Goal: Task Accomplishment & Management: Use online tool/utility

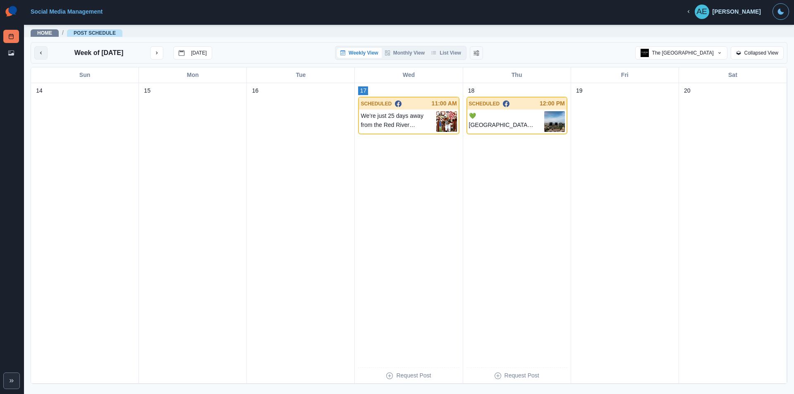
click at [39, 57] on button "previous month" at bounding box center [40, 52] width 13 height 13
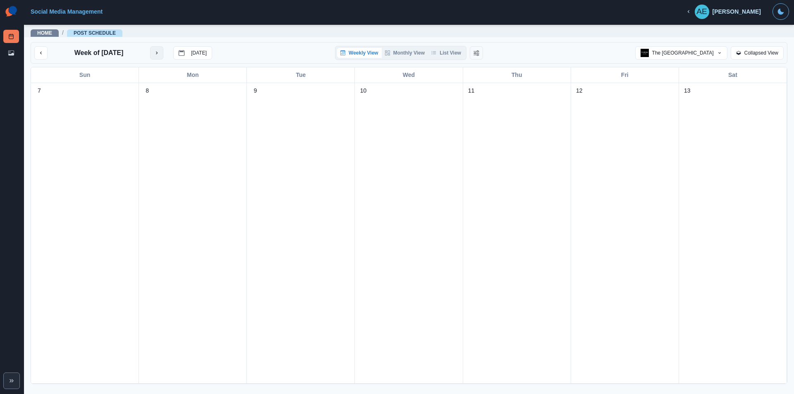
click at [158, 50] on icon "next month" at bounding box center [157, 53] width 6 height 6
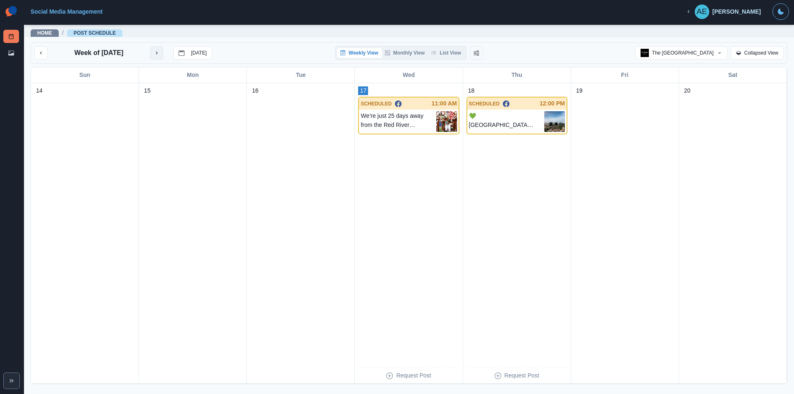
click at [161, 50] on button "next month" at bounding box center [156, 52] width 13 height 13
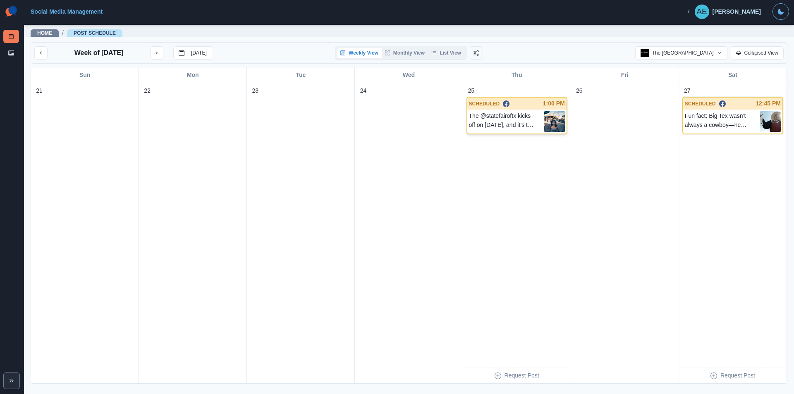
click at [544, 119] on img at bounding box center [554, 121] width 21 height 21
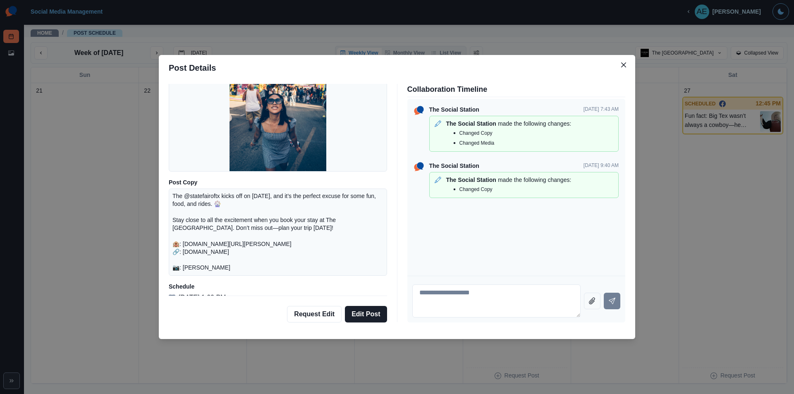
scroll to position [96, 0]
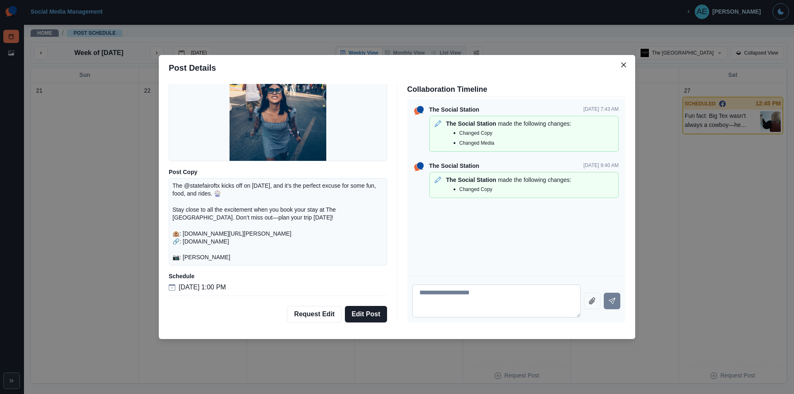
click at [424, 294] on textarea at bounding box center [496, 301] width 169 height 33
type textarea "********"
click at [616, 305] on button "Send message" at bounding box center [612, 301] width 17 height 17
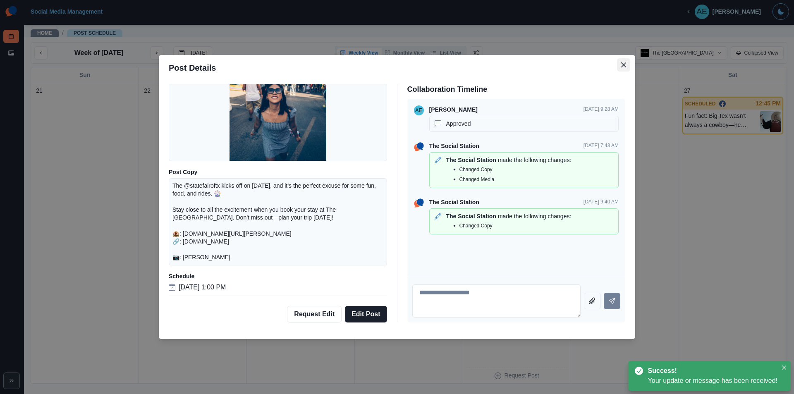
click at [620, 67] on button "Close" at bounding box center [623, 64] width 13 height 13
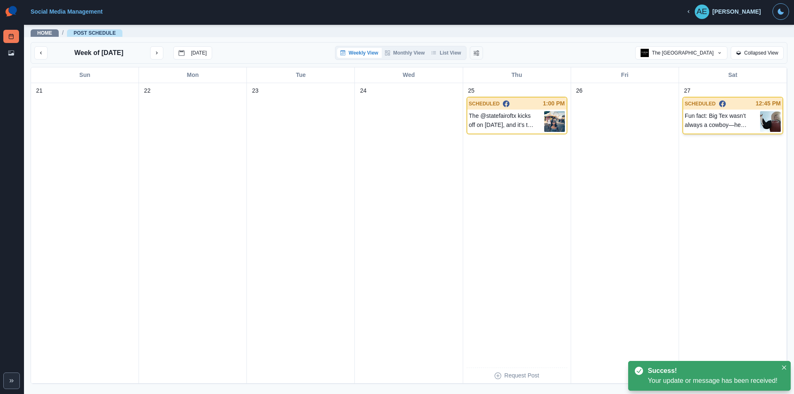
click at [703, 115] on p "Fun fact: Big Tex wasn’t always a cowboy—he actually started as a giant Santa C…" at bounding box center [722, 121] width 75 height 21
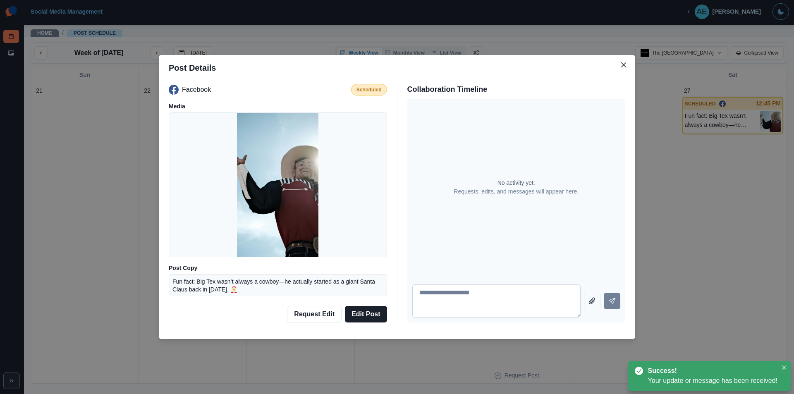
click at [457, 294] on textarea at bounding box center [496, 301] width 169 height 33
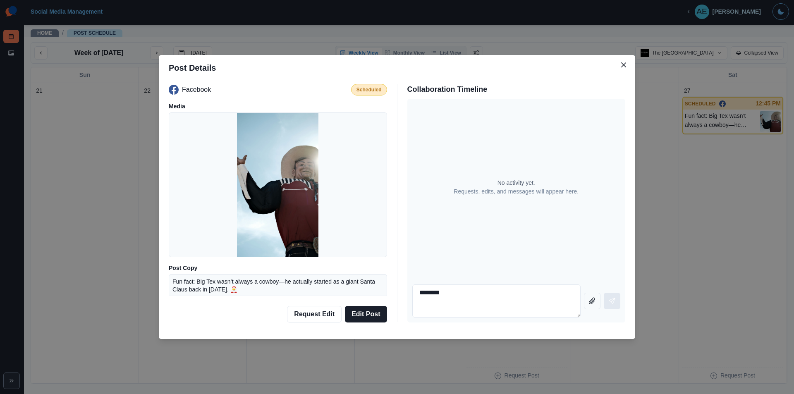
type textarea "********"
click at [612, 300] on icon "Send message" at bounding box center [612, 301] width 7 height 7
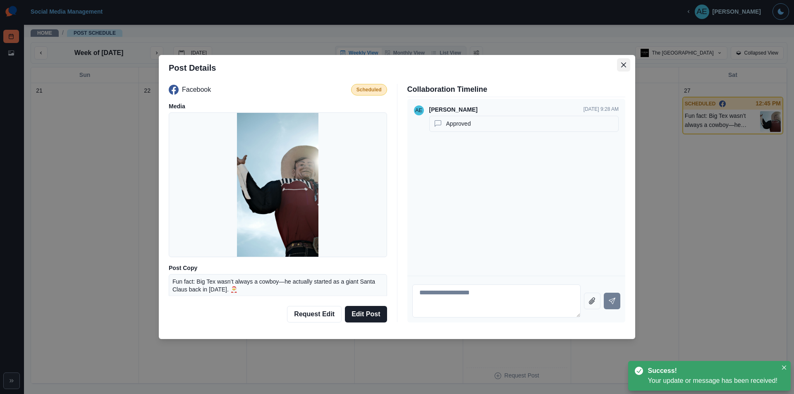
click at [624, 62] on button "Close" at bounding box center [623, 64] width 13 height 13
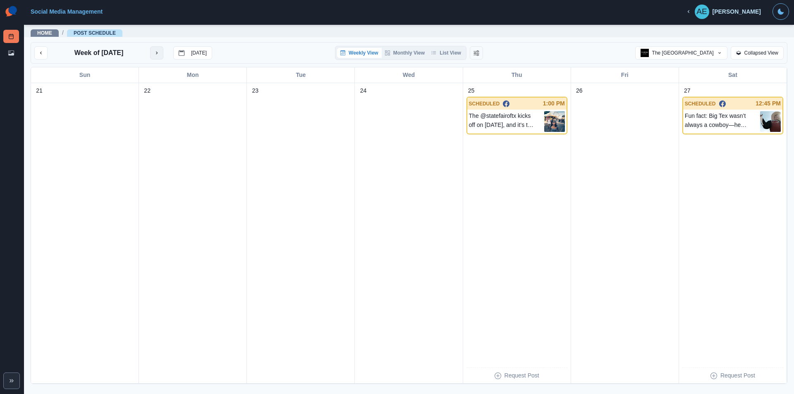
click at [158, 53] on icon "next month" at bounding box center [157, 53] width 2 height 3
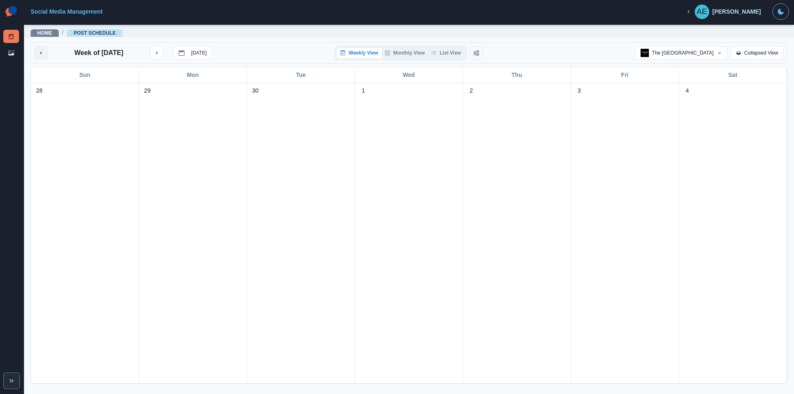
click at [39, 48] on button "previous month" at bounding box center [40, 52] width 13 height 13
